Goal: Information Seeking & Learning: Find specific fact

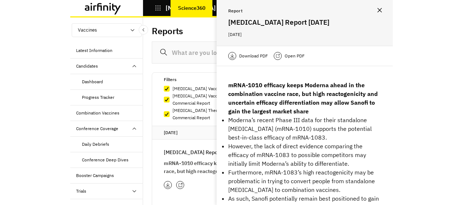
scroll to position [137, 0]
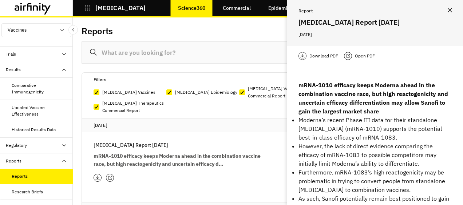
click at [322, 12] on icon "Close" at bounding box center [449, 10] width 4 height 4
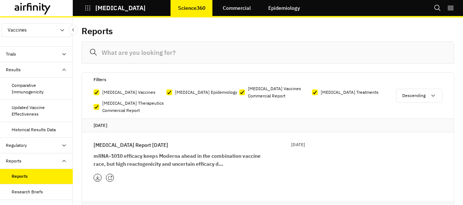
click at [322, 5] on icon "Search" at bounding box center [437, 7] width 7 height 7
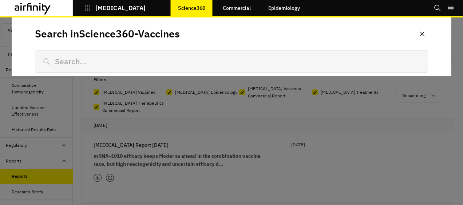
scroll to position [0, 0]
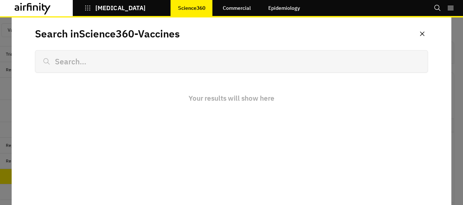
click at [322, 5] on icon "Search" at bounding box center [437, 7] width 7 height 7
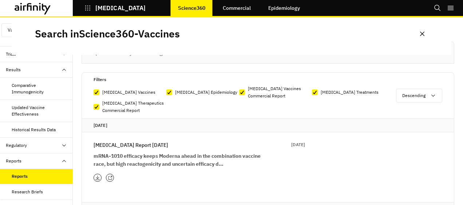
click at [281, 58] on div "Vaccines Vaccines Therapeutics Latest Information Candidates Dashboard Progress…" at bounding box center [231, 111] width 463 height 188
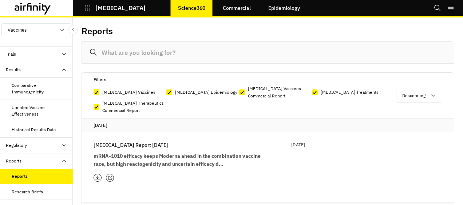
click at [322, 9] on icon "Search" at bounding box center [437, 7] width 7 height 7
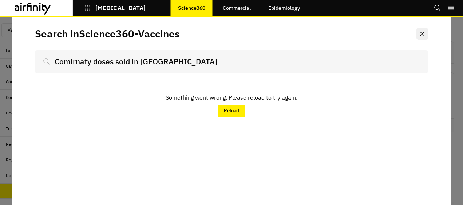
type input "Comirnaty doses sold in [GEOGRAPHIC_DATA]"
click at [422, 36] on icon "Close" at bounding box center [422, 34] width 4 height 4
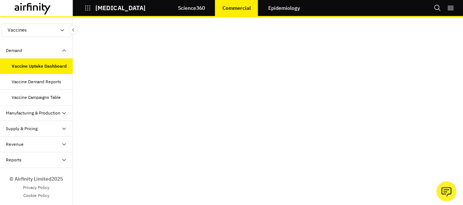
scroll to position [7, 0]
